Goal: Find specific page/section: Find specific page/section

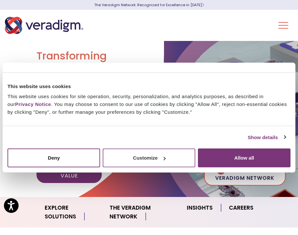
click at [135, 160] on button "Customize" at bounding box center [149, 158] width 92 height 19
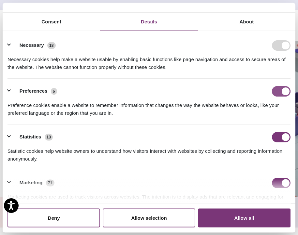
click at [280, 89] on input "Preferences" at bounding box center [281, 91] width 19 height 10
checkbox input "false"
click at [281, 134] on input "Statistics" at bounding box center [281, 137] width 19 height 10
checkbox input "false"
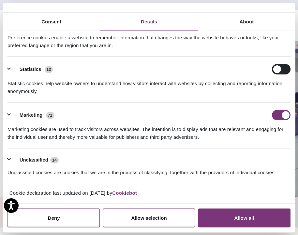
scroll to position [68, 0]
click at [285, 114] on input "Marketing" at bounding box center [281, 115] width 19 height 10
checkbox input "false"
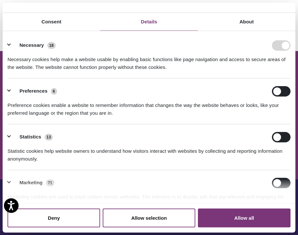
scroll to position [869, 0]
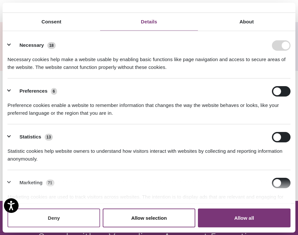
click at [68, 221] on button "Deny" at bounding box center [53, 218] width 92 height 19
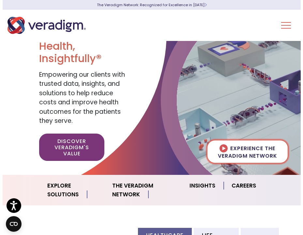
scroll to position [0, 0]
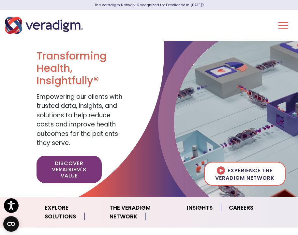
click at [281, 26] on button "Toggle Navigation Menu" at bounding box center [283, 25] width 10 height 17
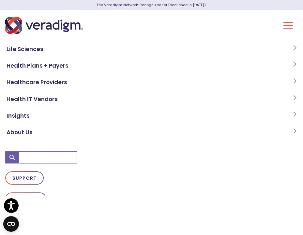
click at [47, 81] on link "Healthcare Providers" at bounding box center [151, 82] width 292 height 17
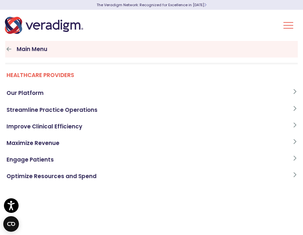
click at [20, 49] on link "Main Menu" at bounding box center [151, 49] width 292 height 17
